Goal: Information Seeking & Learning: Learn about a topic

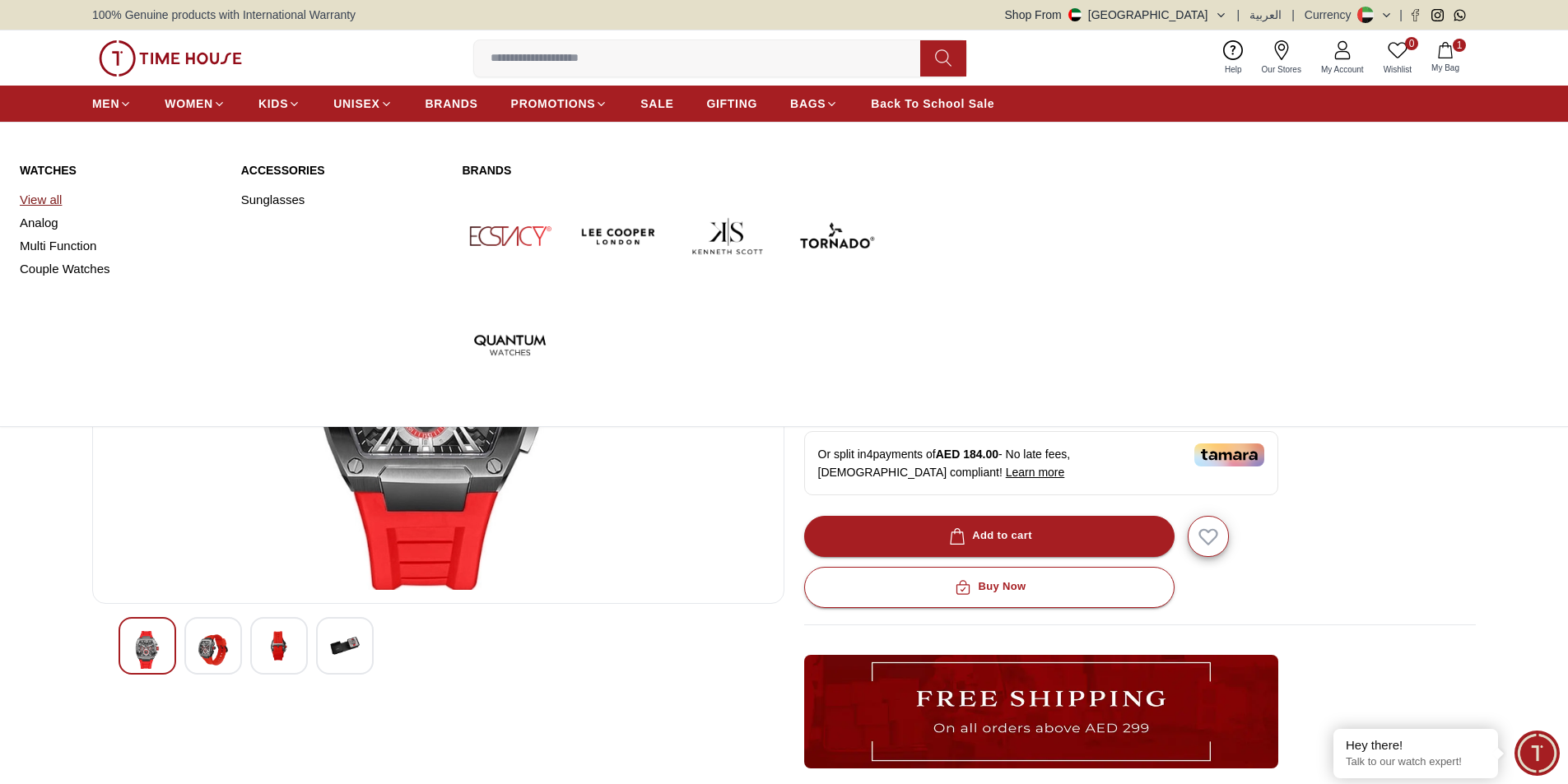
click at [55, 194] on link "View all" at bounding box center [120, 199] width 201 height 23
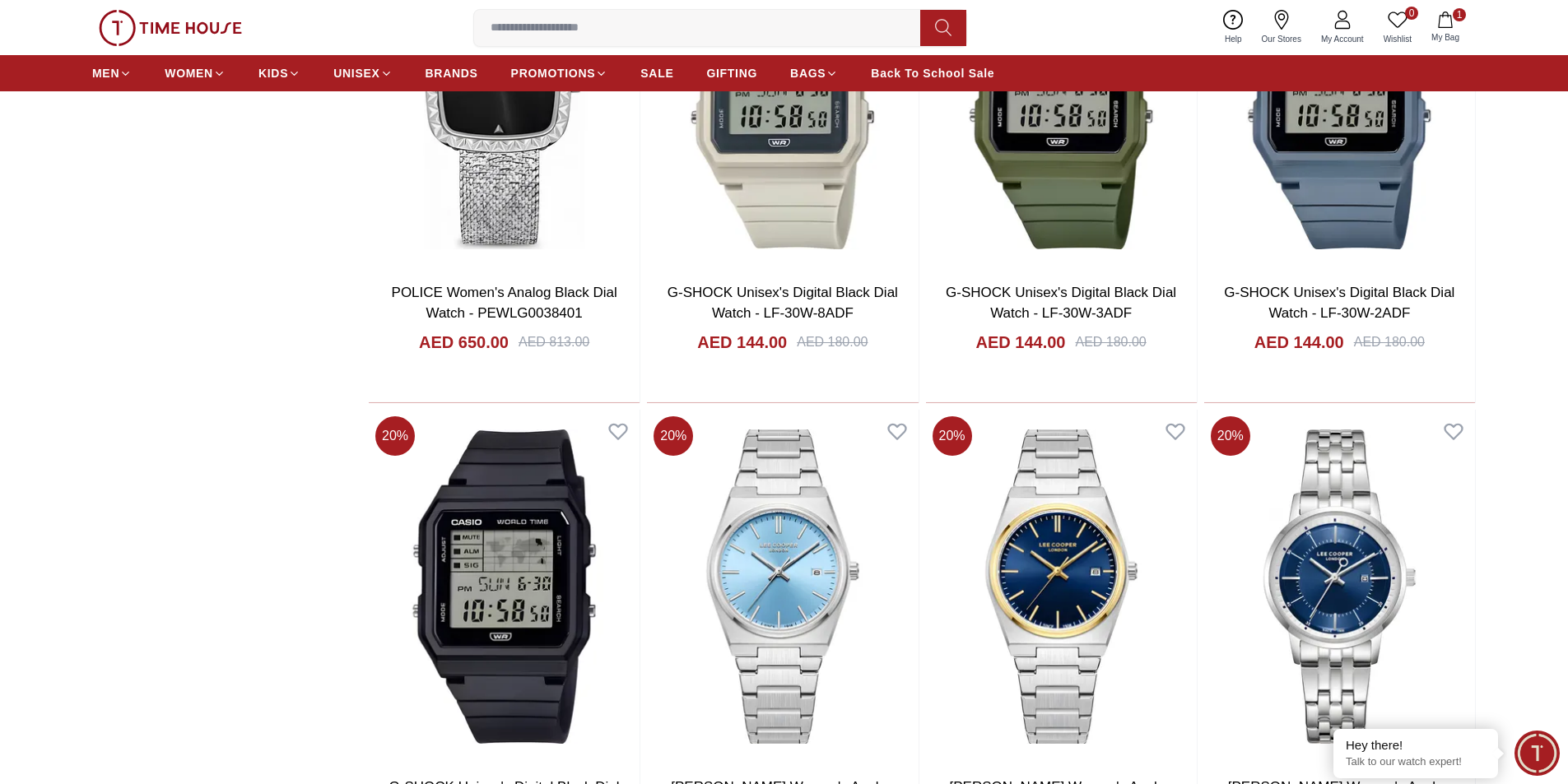
scroll to position [2221, 0]
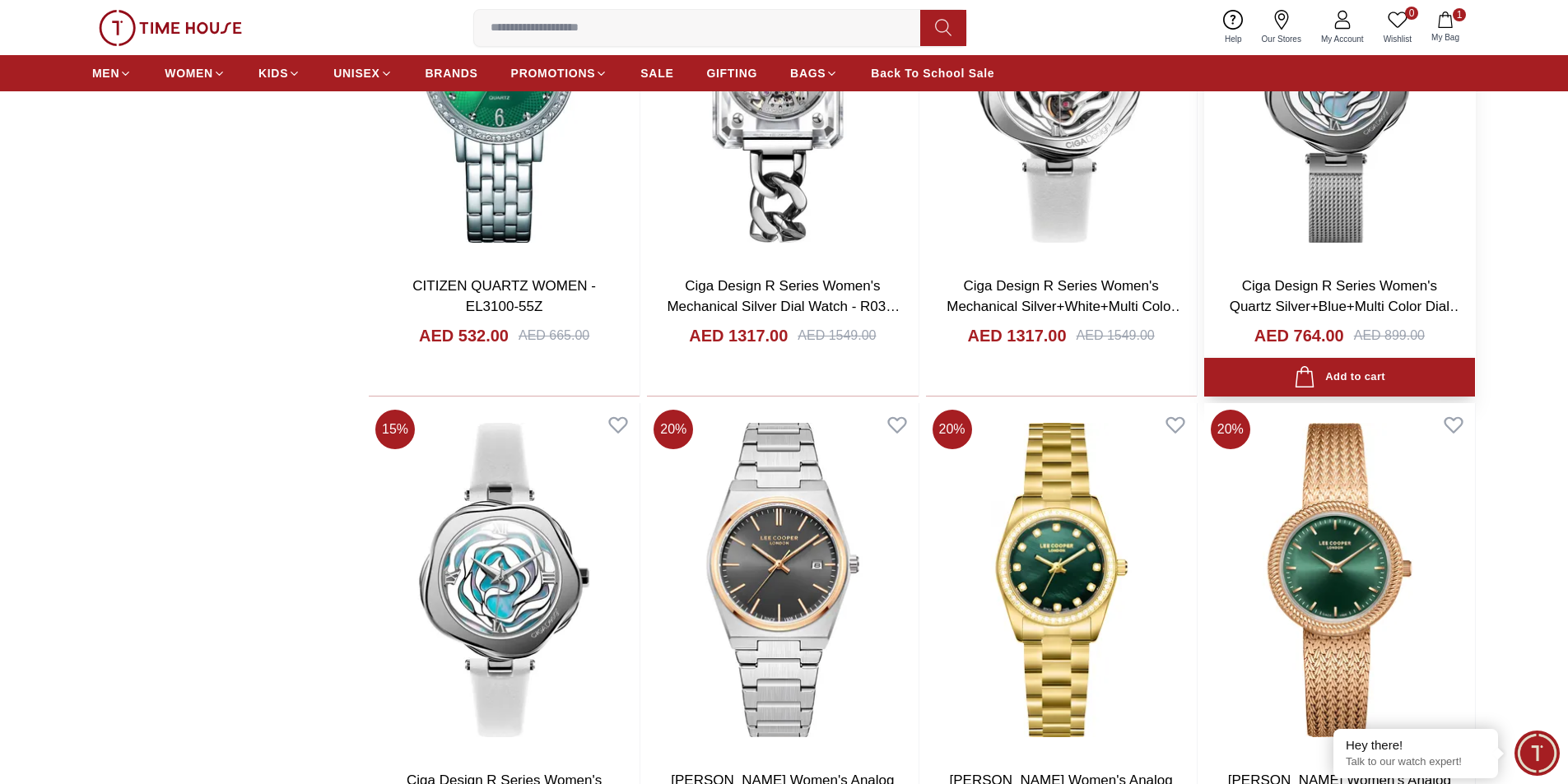
scroll to position [3455, 0]
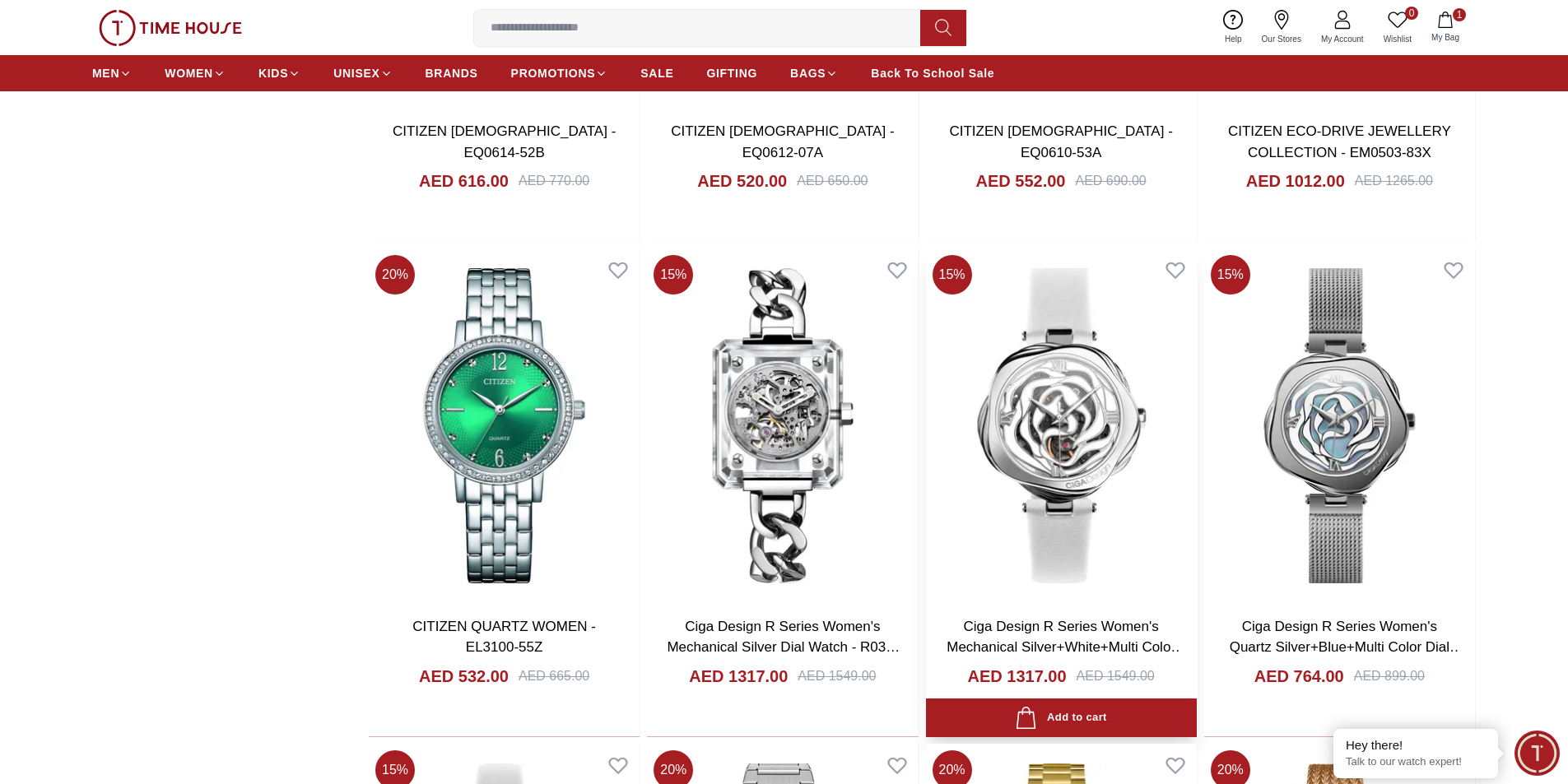
click at [1084, 613] on div "Ciga Design R Series Women's Mechanical Silver+White+Multi Color Dial Watch - R…" at bounding box center [1062, 670] width 271 height 134
click at [1083, 470] on img at bounding box center [1062, 425] width 271 height 354
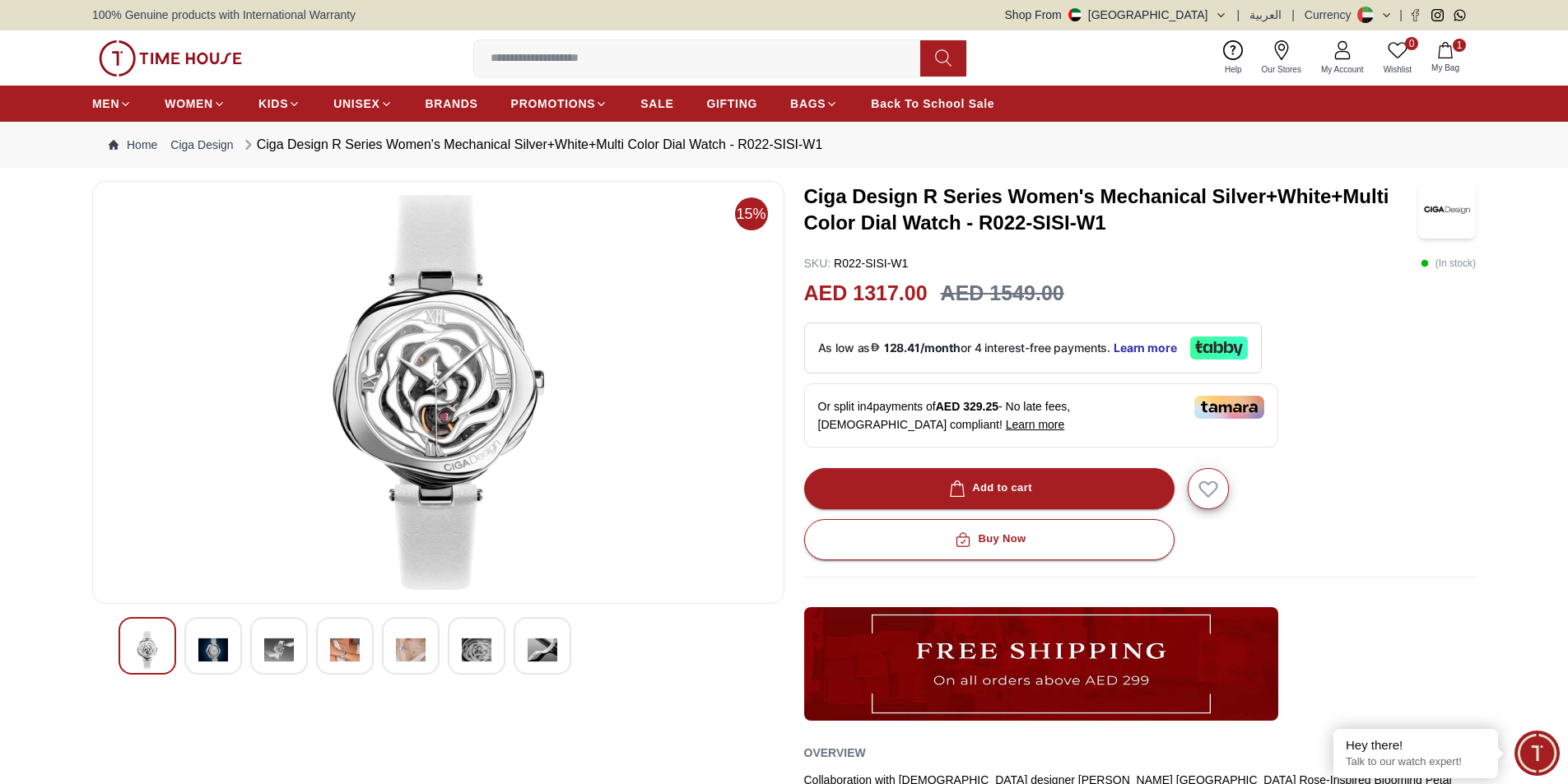
click at [428, 352] on img at bounding box center [439, 392] width 664 height 395
click at [222, 645] on img at bounding box center [213, 650] width 30 height 38
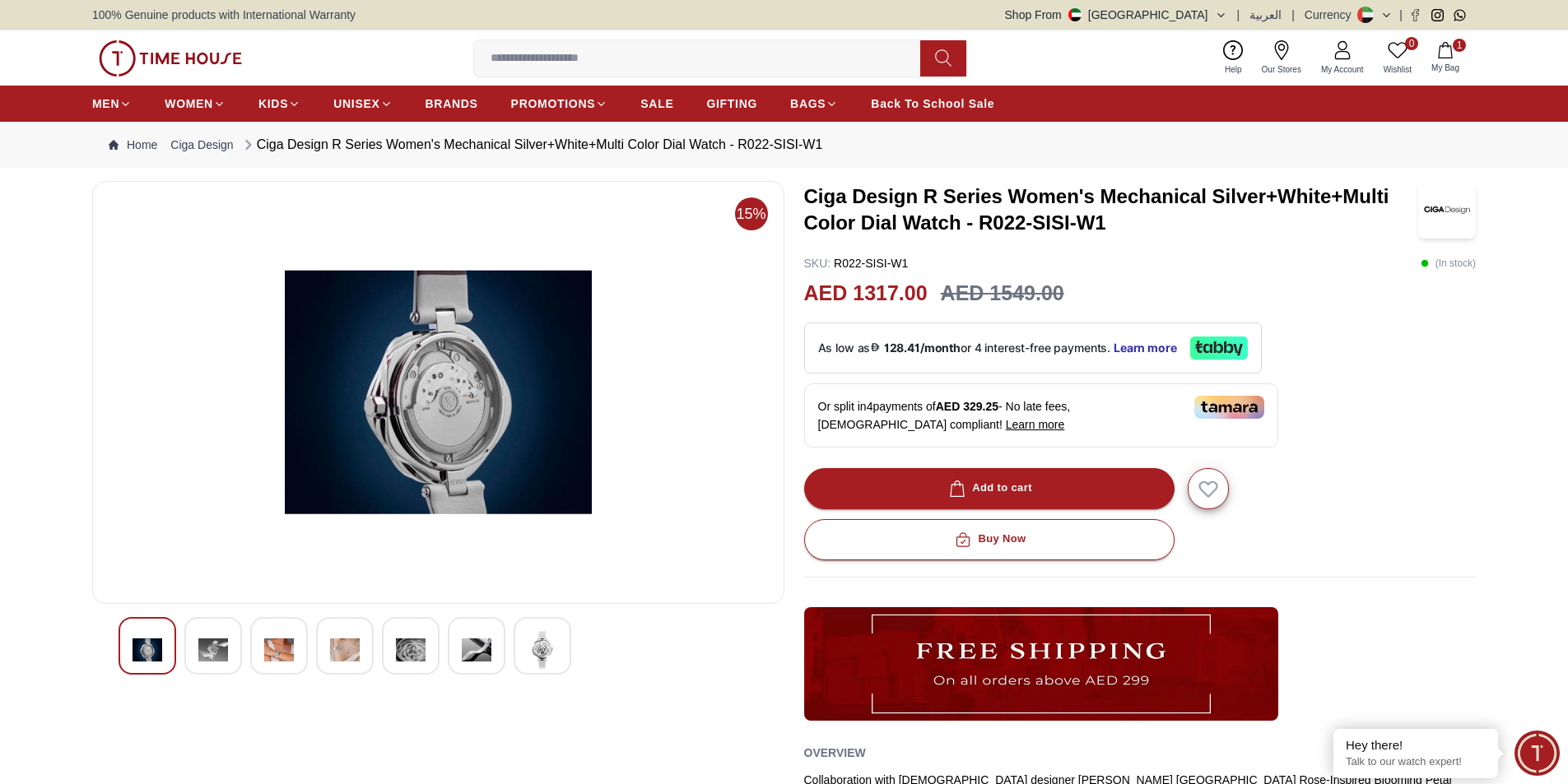
click at [156, 648] on img at bounding box center [147, 650] width 30 height 38
click at [154, 645] on img at bounding box center [147, 650] width 30 height 38
click at [211, 643] on img at bounding box center [213, 650] width 30 height 38
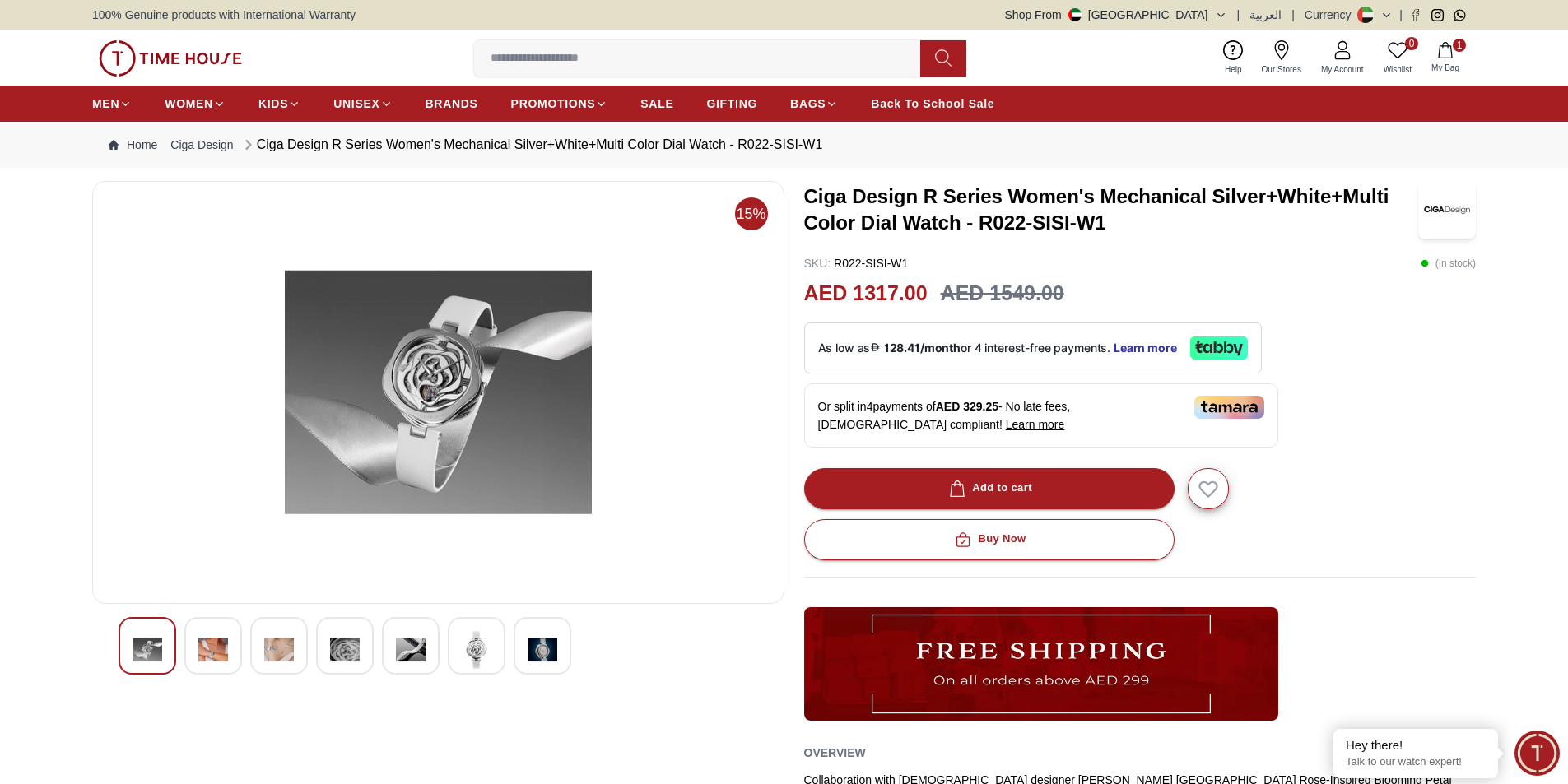
click at [278, 647] on img at bounding box center [279, 650] width 30 height 38
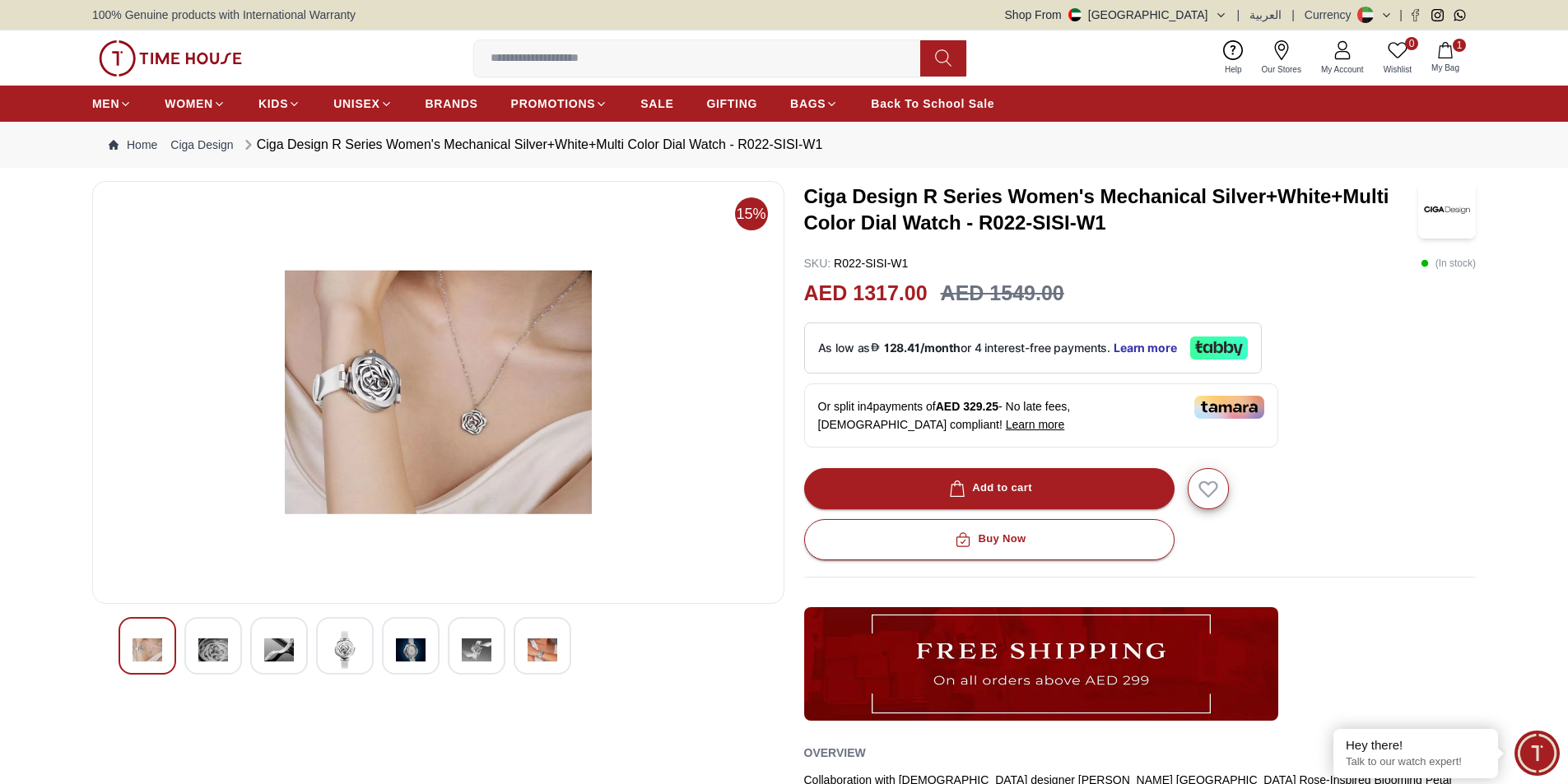
click at [338, 650] on img at bounding box center [345, 650] width 30 height 38
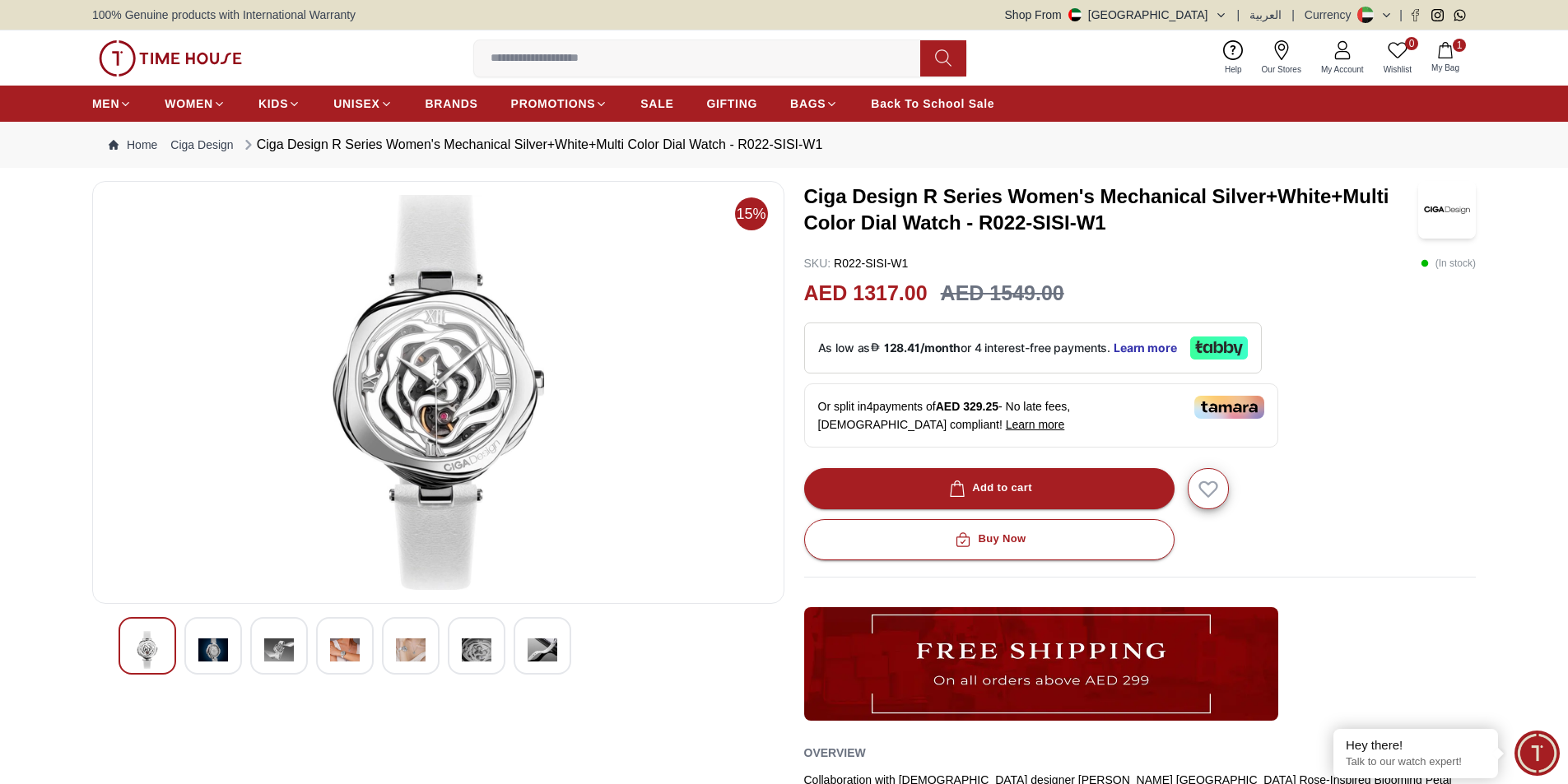
click at [409, 657] on img at bounding box center [411, 650] width 30 height 38
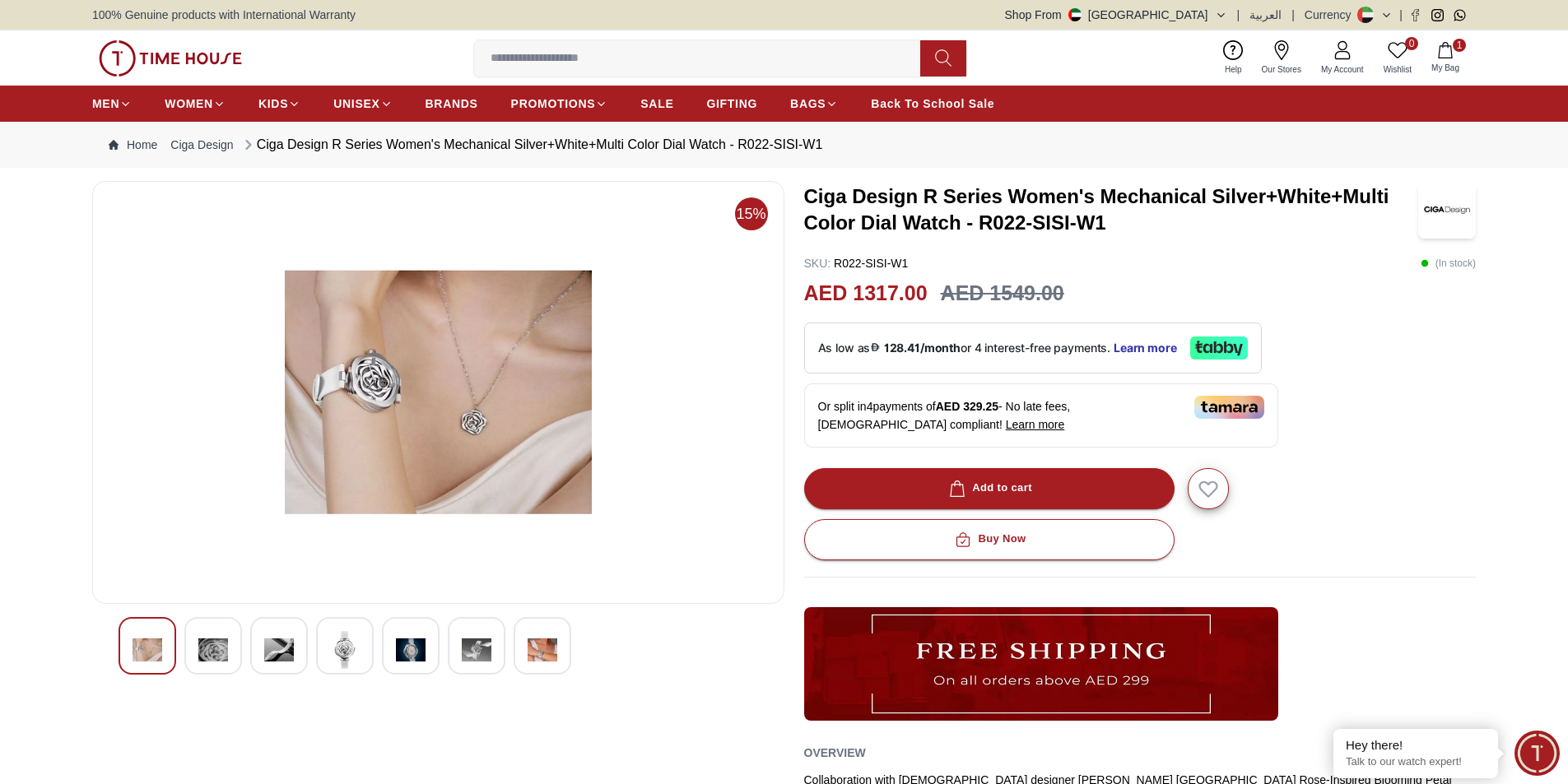
click at [465, 652] on img at bounding box center [477, 650] width 30 height 38
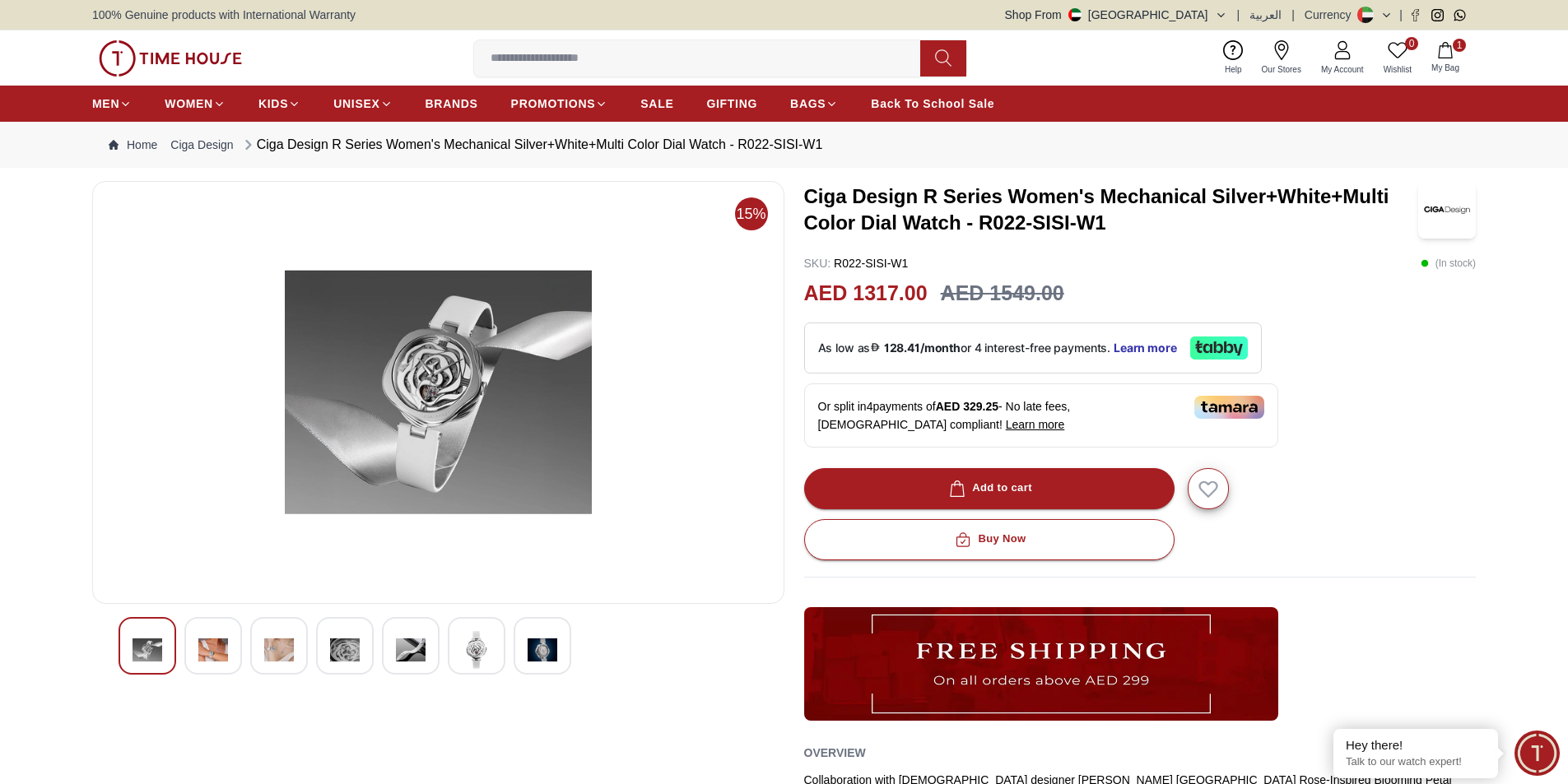
click at [541, 657] on img at bounding box center [542, 650] width 30 height 38
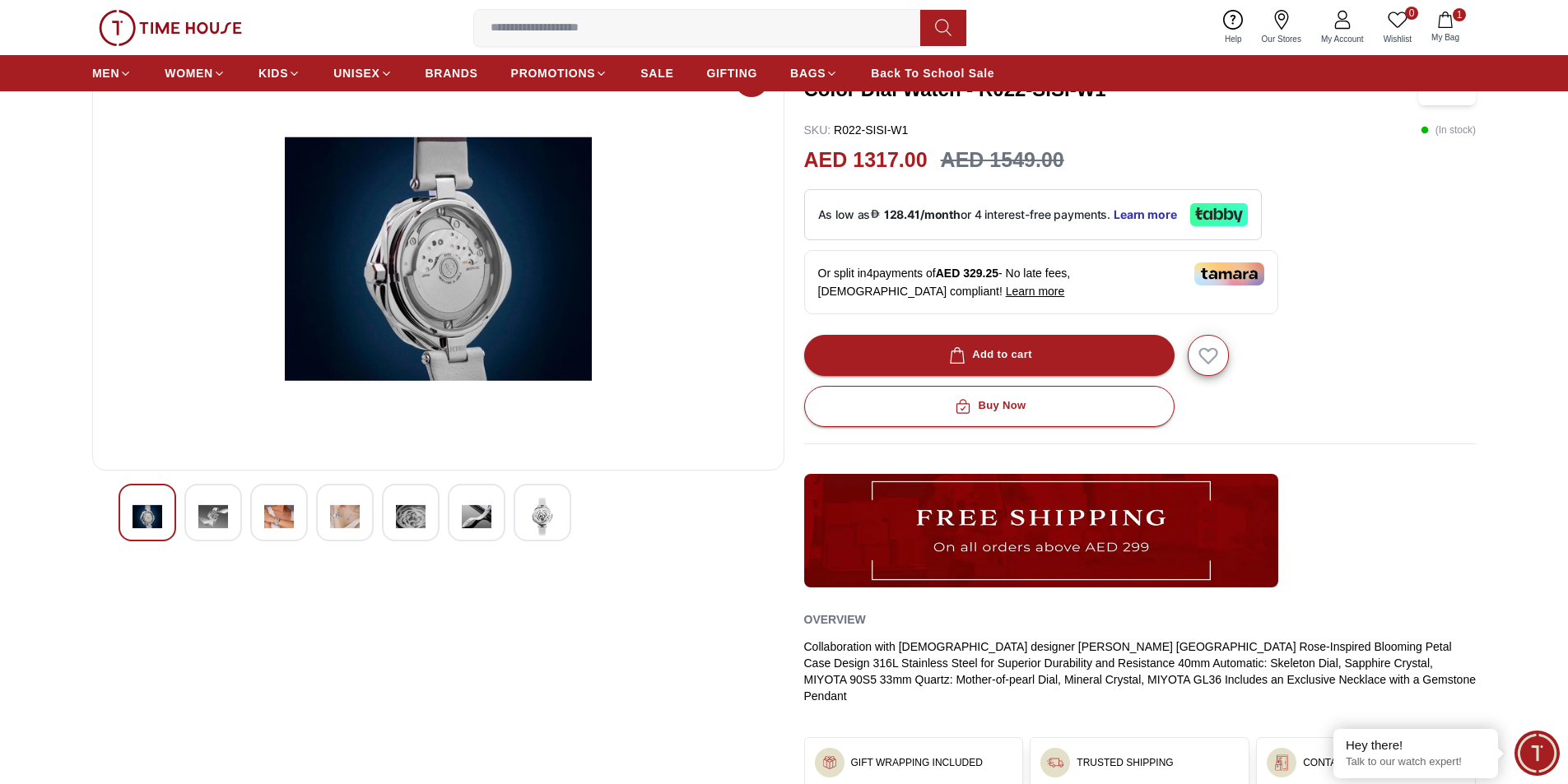
scroll to position [411, 0]
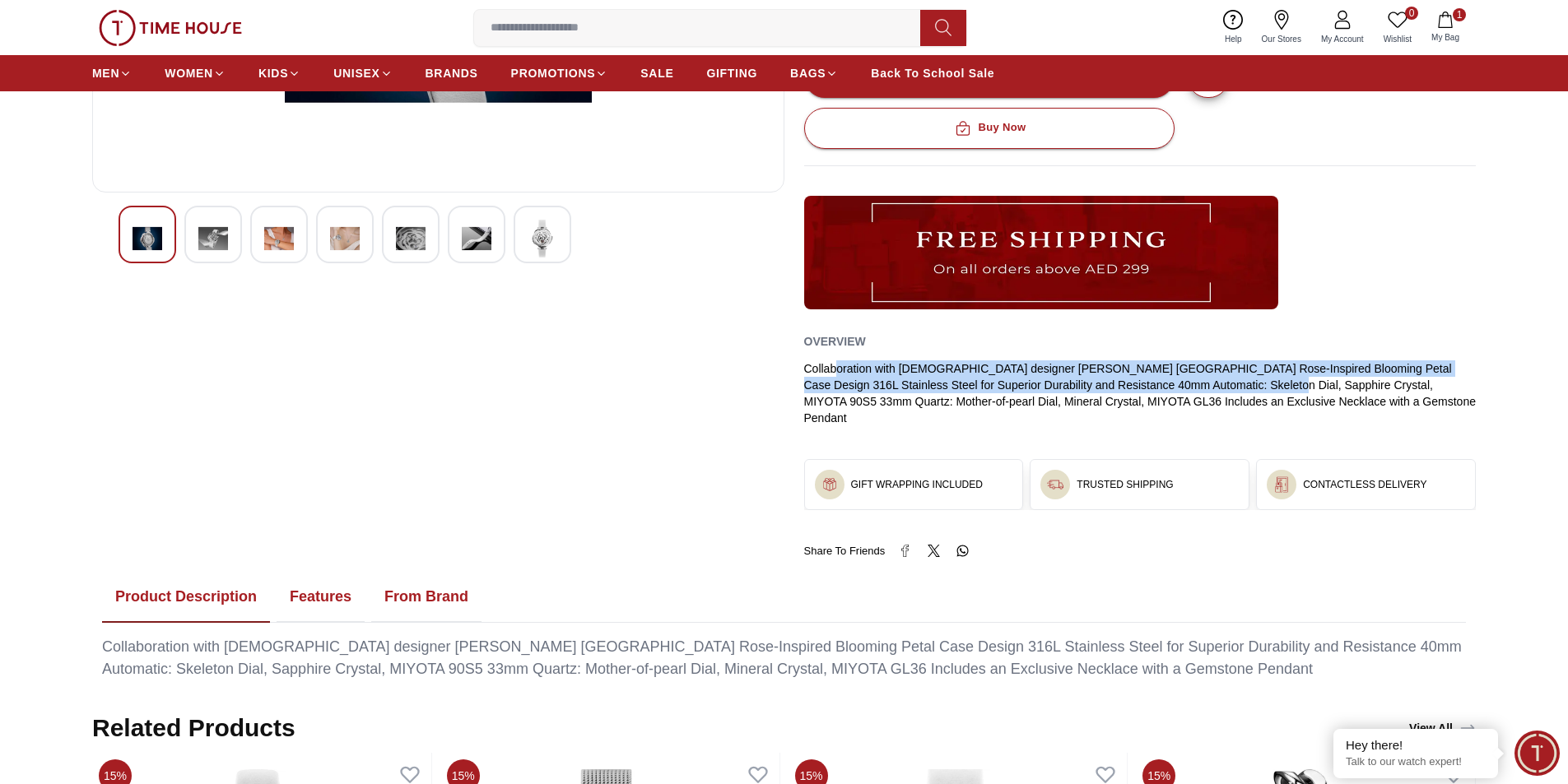
drag, startPoint x: 834, startPoint y: 371, endPoint x: 1211, endPoint y: 385, distance: 377.3
click at [1211, 385] on div "Collaboration with [DEMOGRAPHIC_DATA] designer [PERSON_NAME] [GEOGRAPHIC_DATA] …" at bounding box center [1140, 393] width 672 height 66
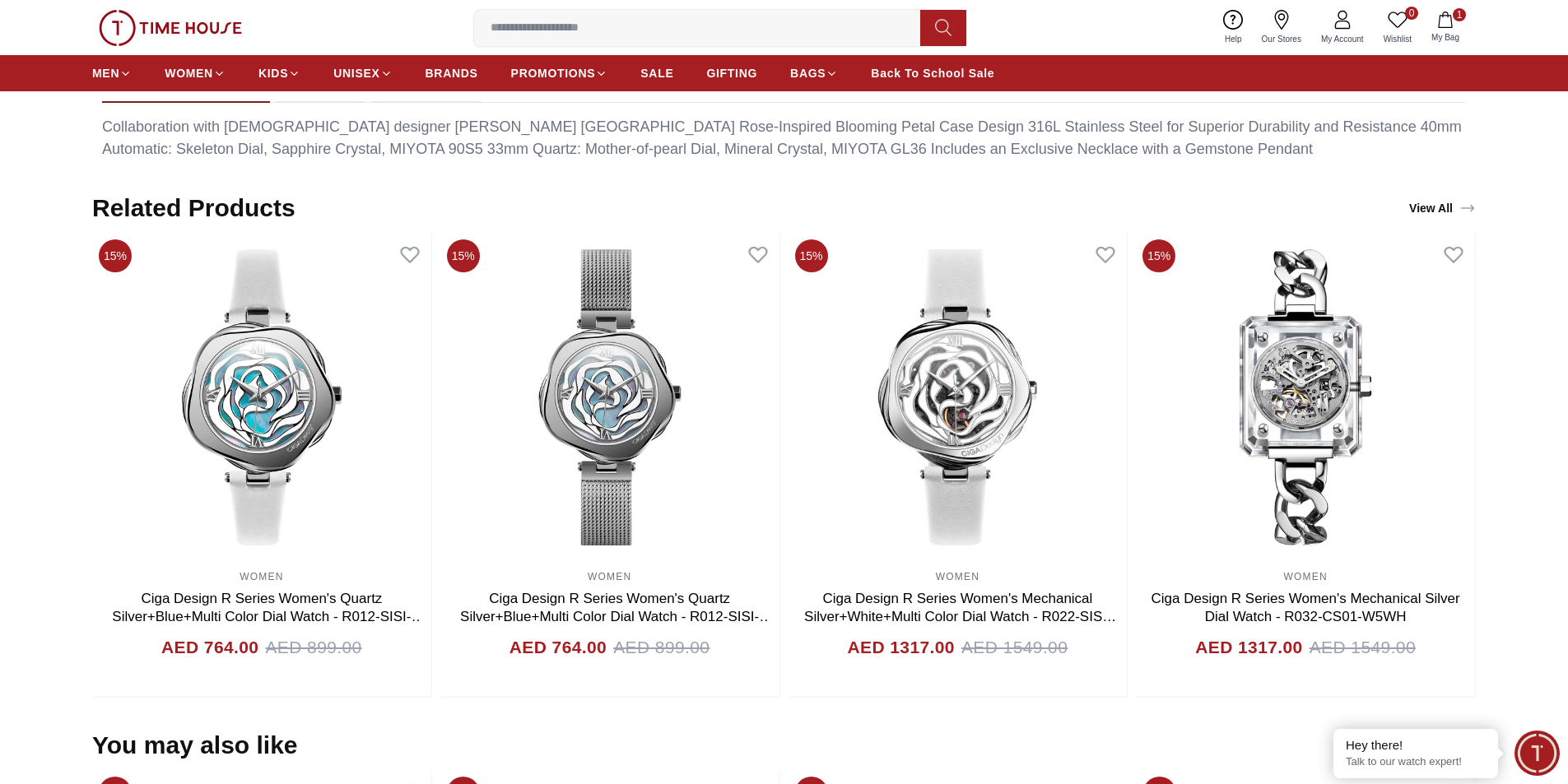
scroll to position [904, 0]
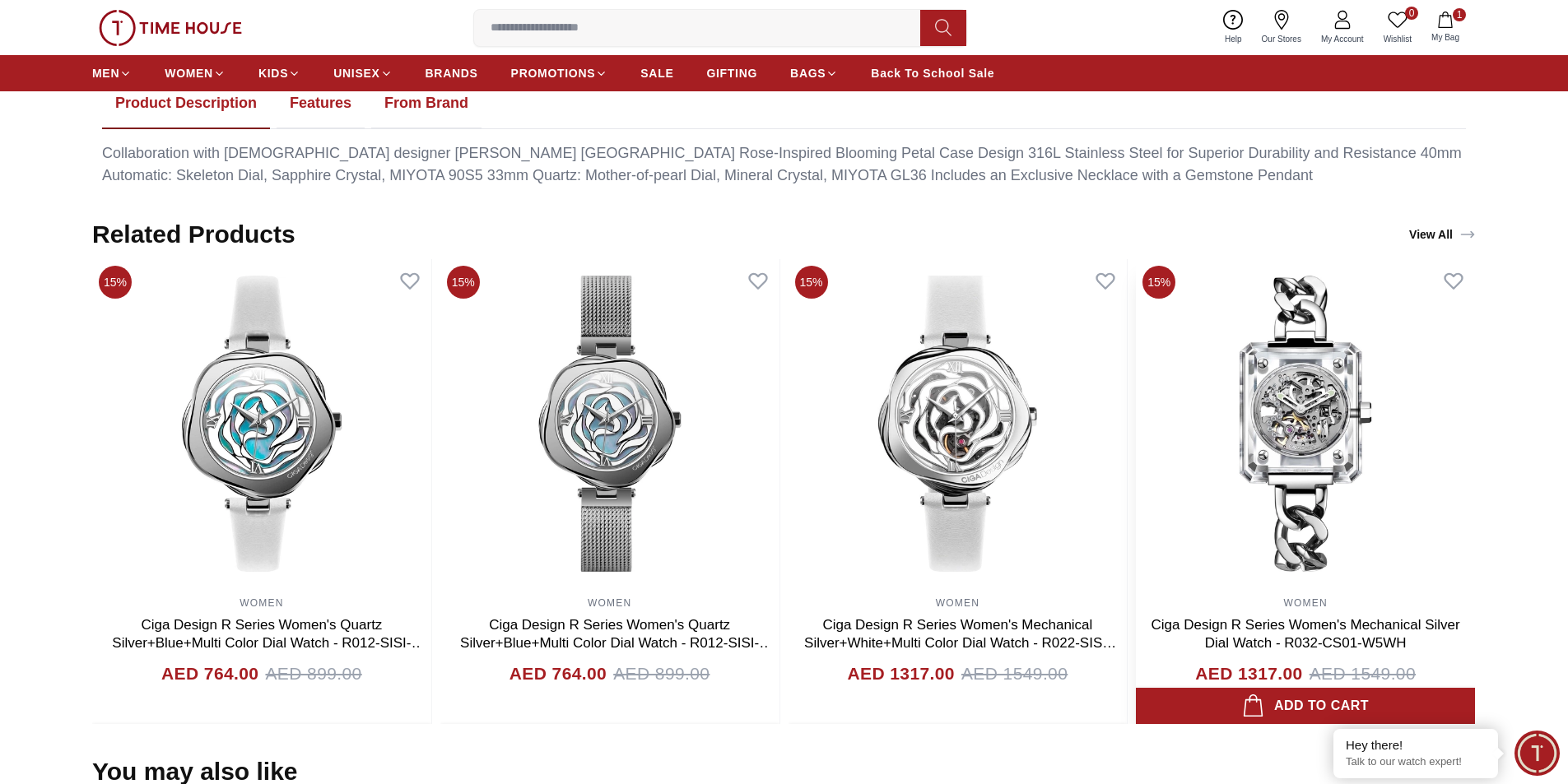
click at [1319, 425] on img at bounding box center [1306, 424] width 339 height 329
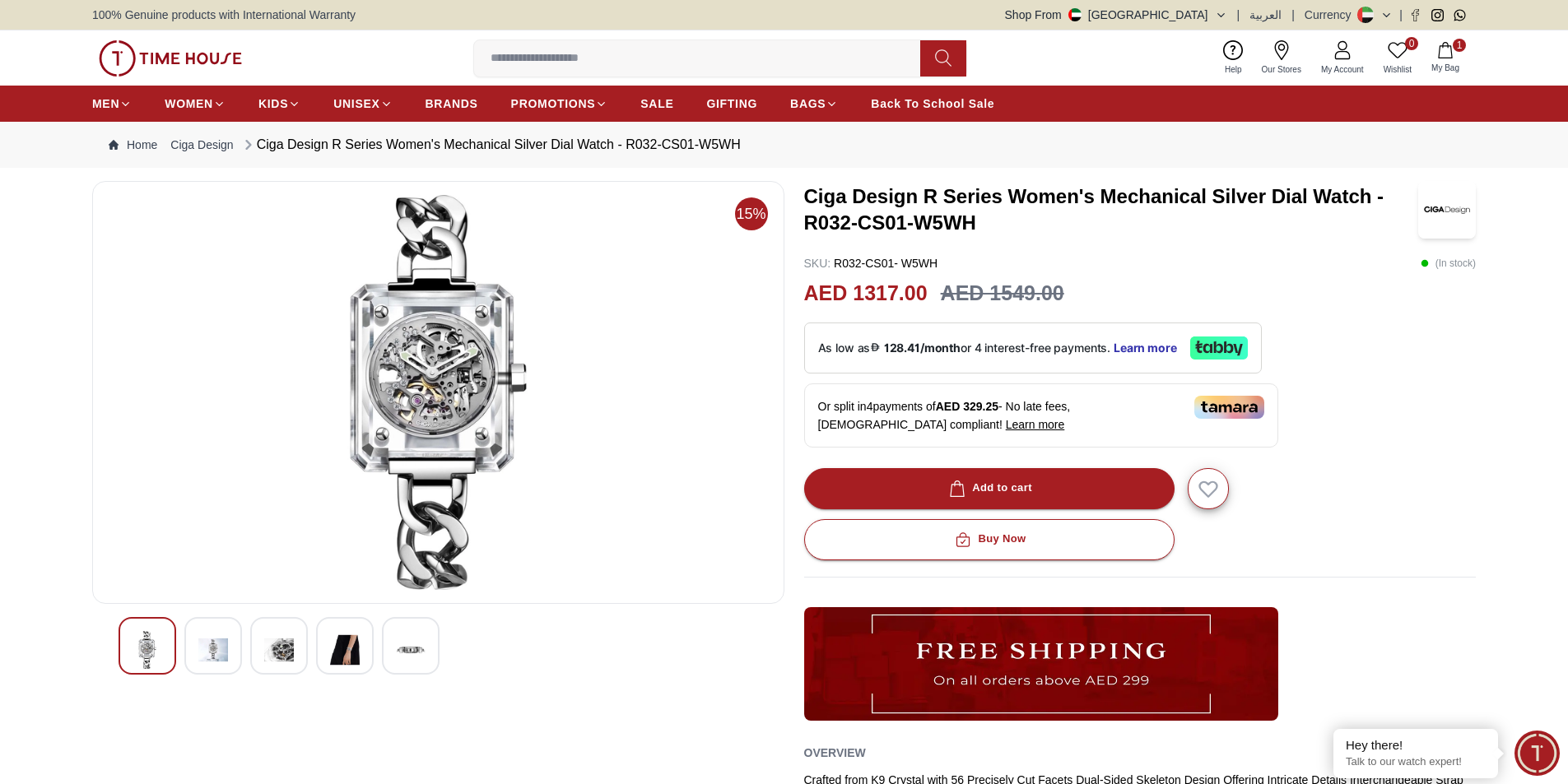
click at [234, 647] on div at bounding box center [213, 646] width 57 height 57
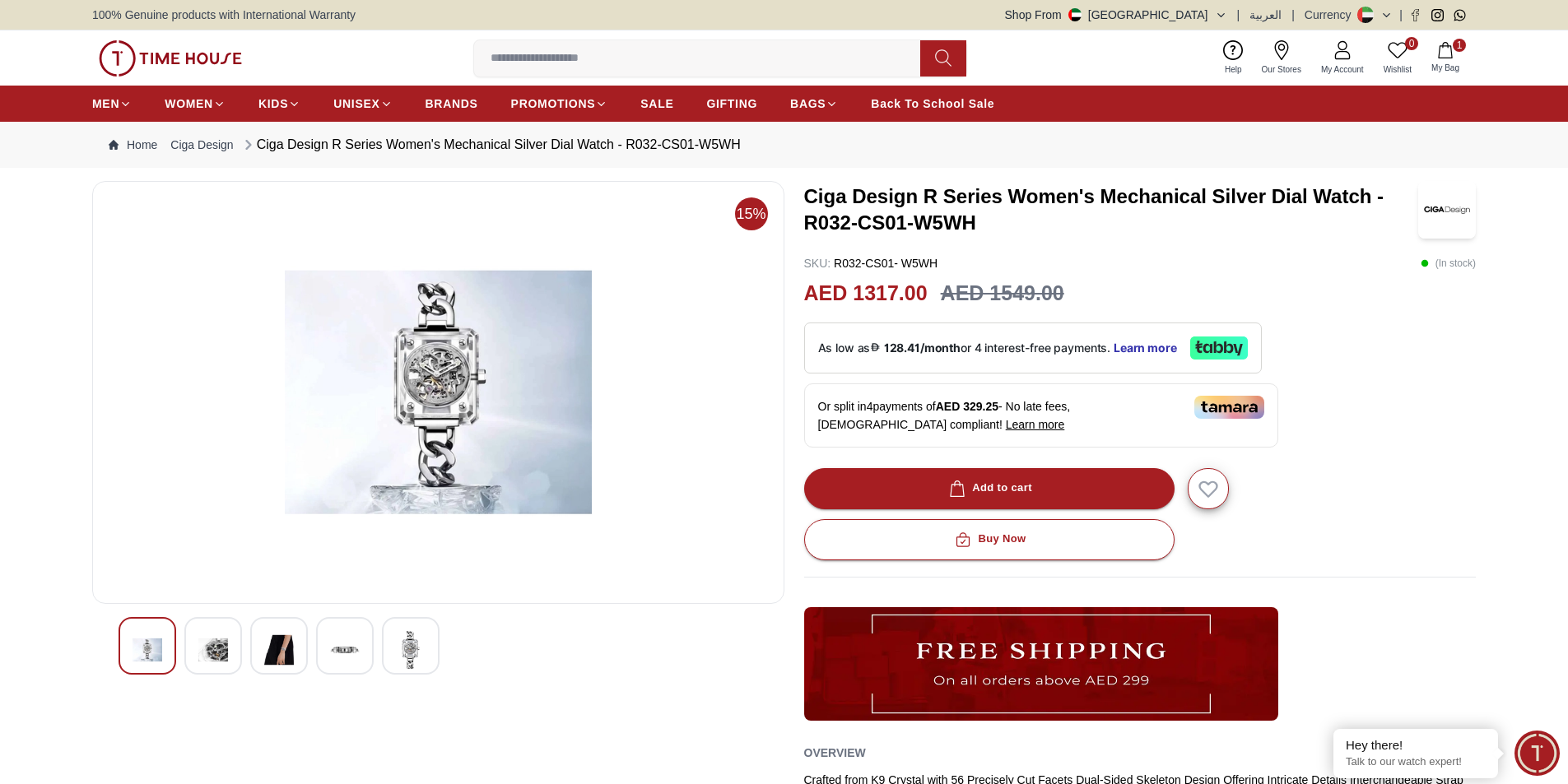
click at [281, 638] on img at bounding box center [279, 650] width 30 height 38
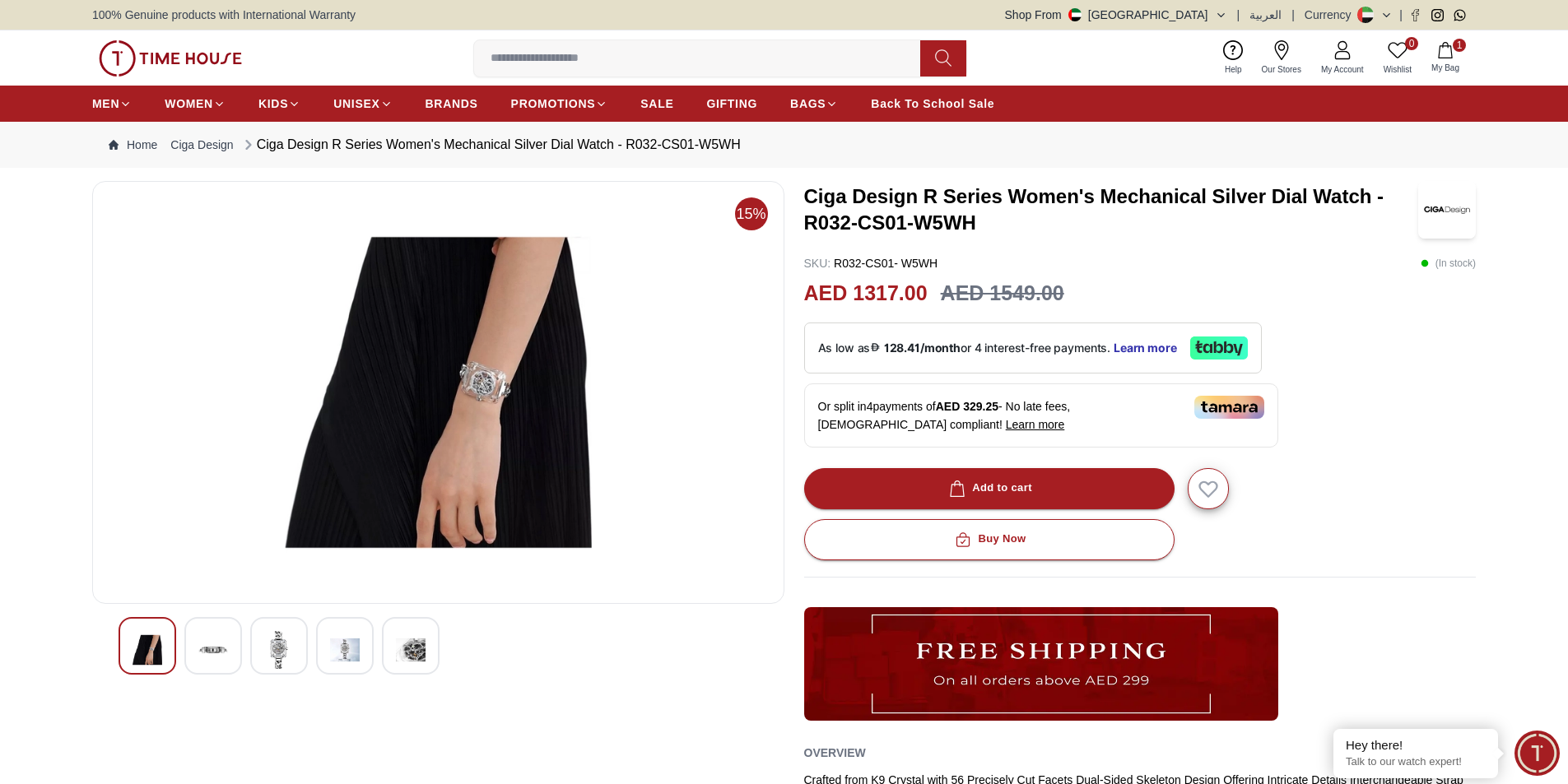
click at [339, 639] on img at bounding box center [345, 650] width 30 height 38
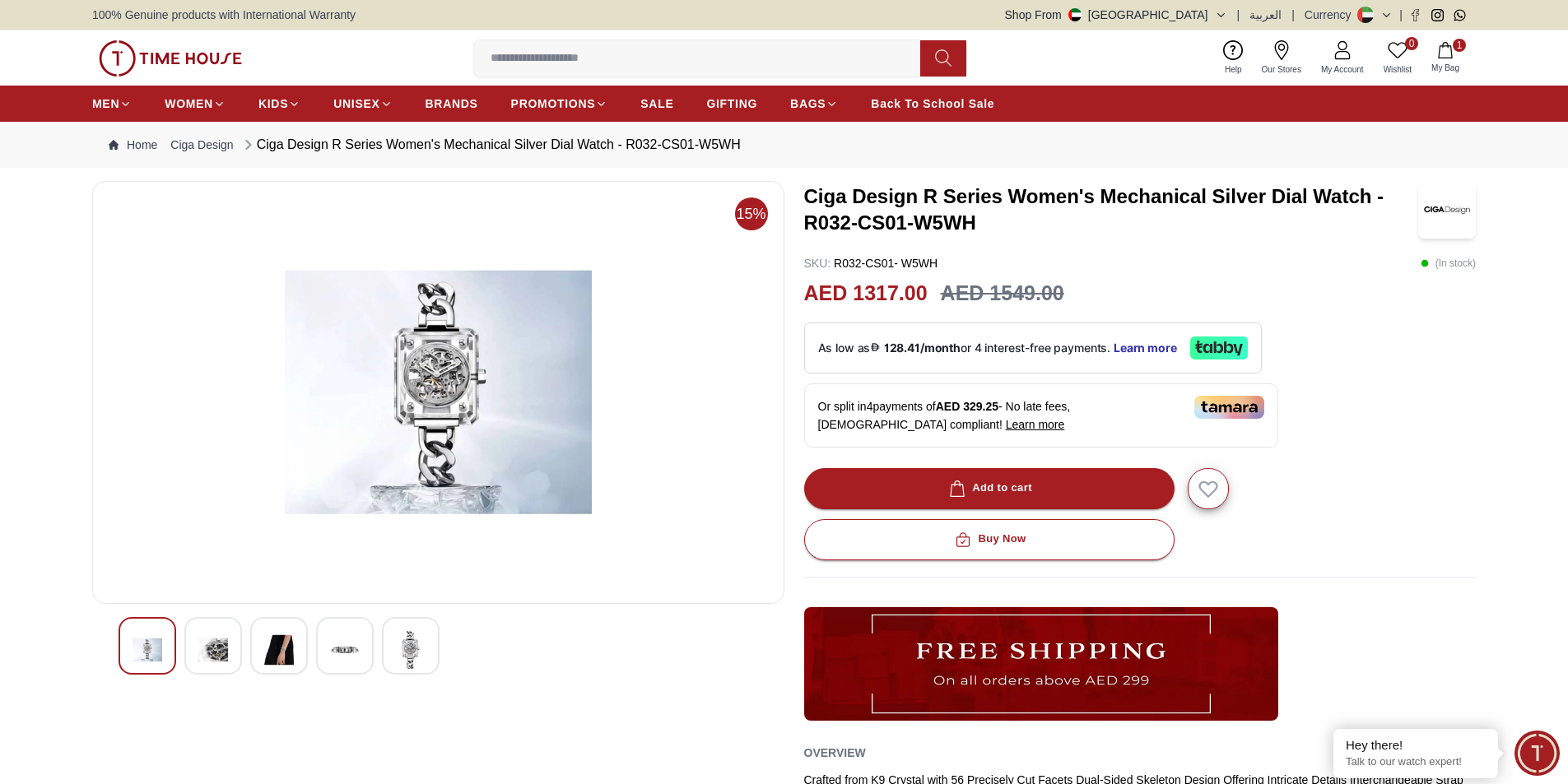
click at [399, 658] on img at bounding box center [411, 650] width 30 height 38
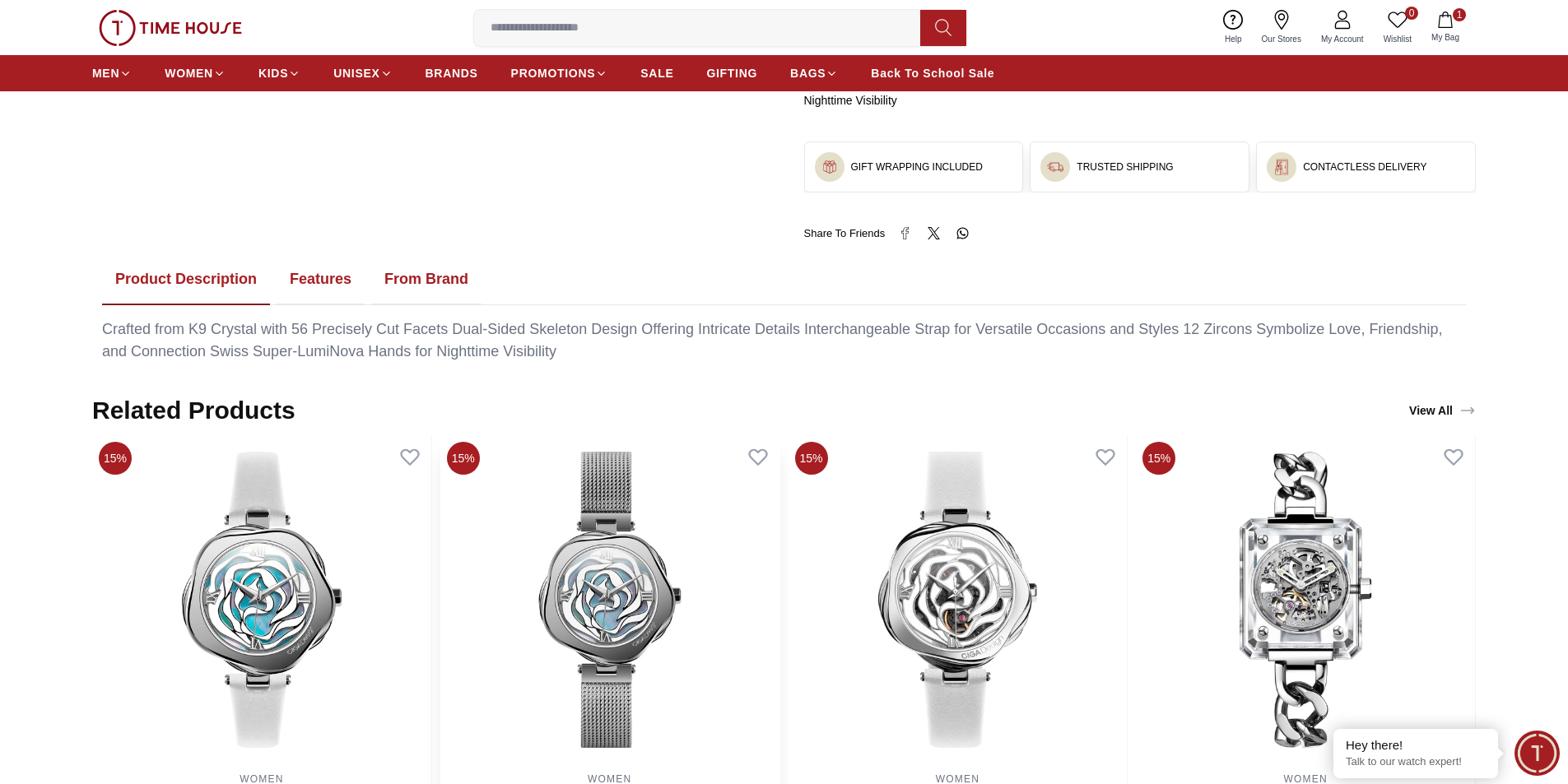
scroll to position [494, 0]
